Goal: Task Accomplishment & Management: Use online tool/utility

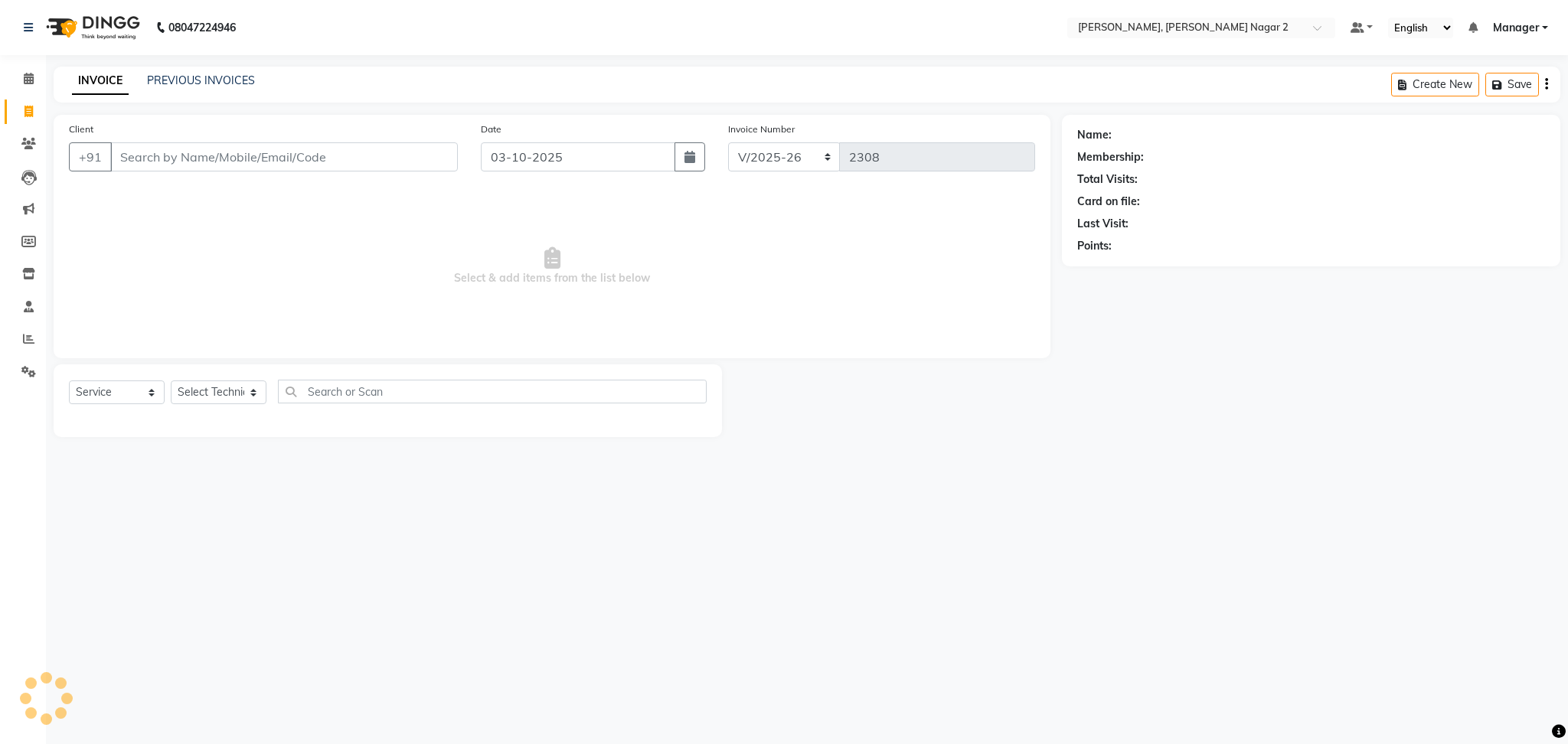
select select "4241"
select select "service"
click at [1318, 25] on span at bounding box center [1323, 32] width 19 height 15
click at [1536, 26] on span "Manager" at bounding box center [1516, 27] width 46 height 16
click at [1343, 179] on div "Total Visits:" at bounding box center [1311, 179] width 468 height 16
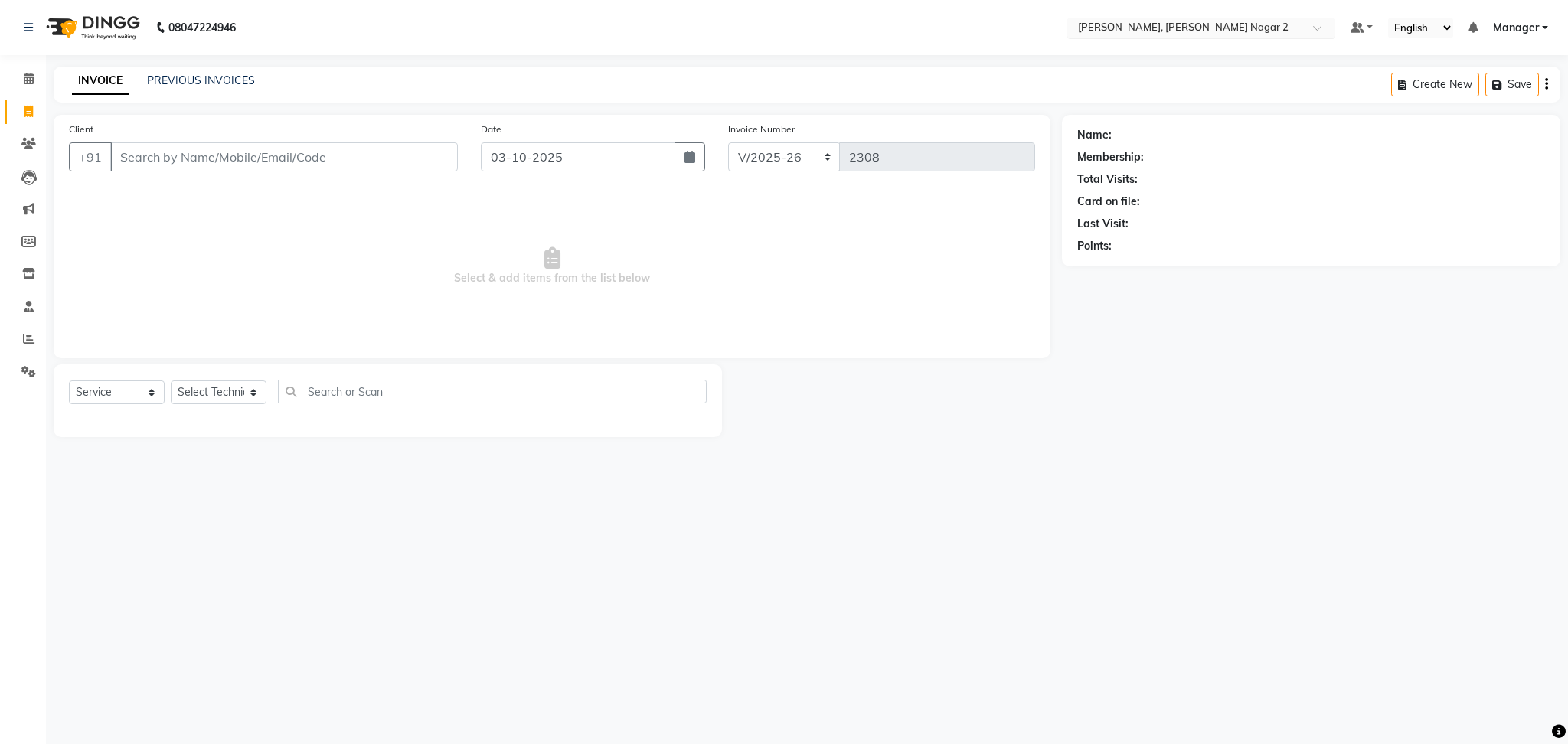
click at [1319, 25] on span at bounding box center [1323, 32] width 19 height 15
click at [786, 532] on div "08047224946 Select Location × Nailashes, [PERSON_NAME] Nagar 2 Default Panel My…" at bounding box center [784, 372] width 1568 height 744
